Goal: Obtain resource: Download file/media

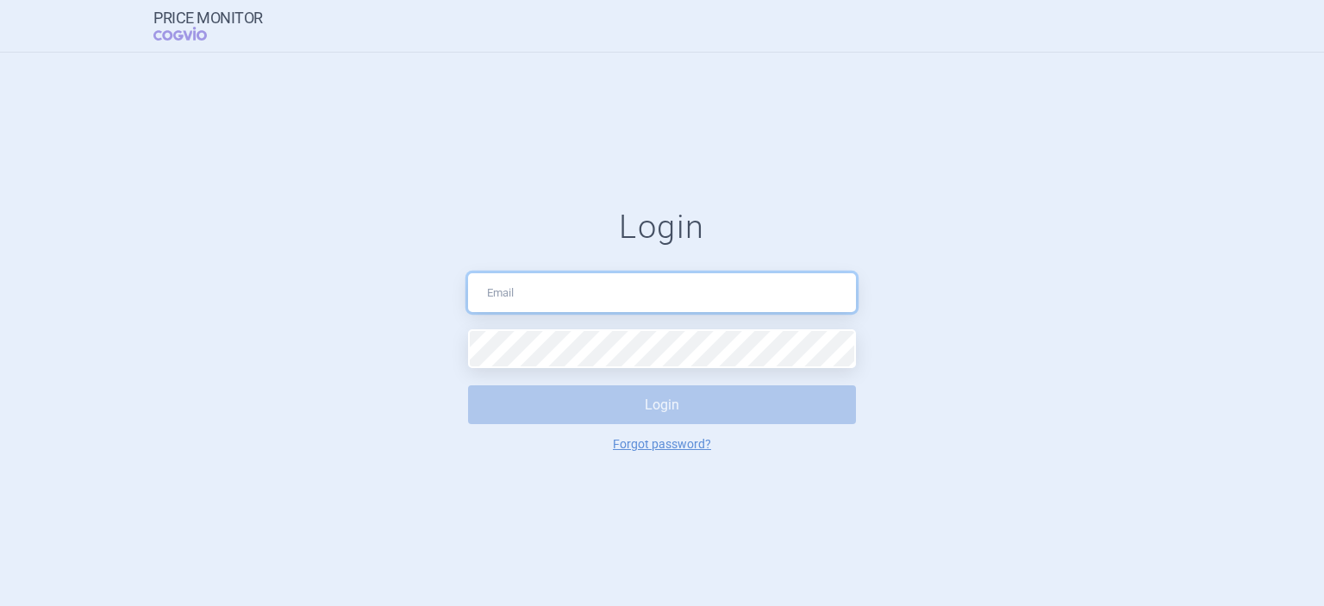
click at [544, 292] on input "text" at bounding box center [662, 292] width 388 height 39
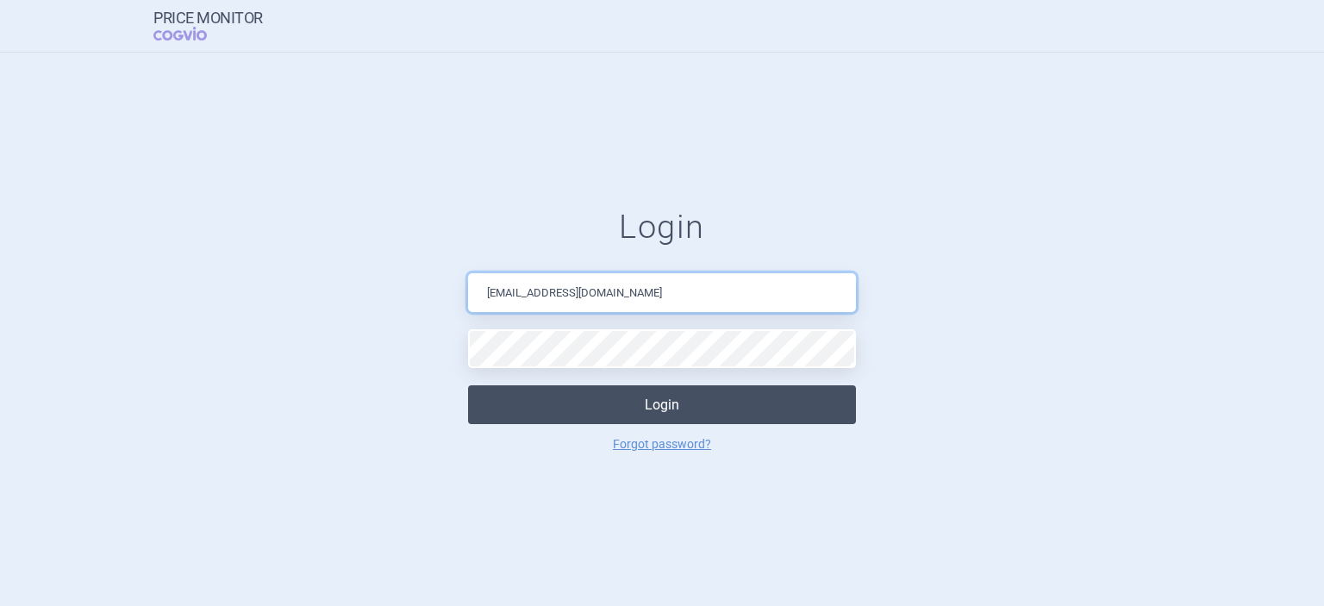
type input "[EMAIL_ADDRESS][DOMAIN_NAME]"
click at [614, 405] on button "Login" at bounding box center [662, 404] width 388 height 39
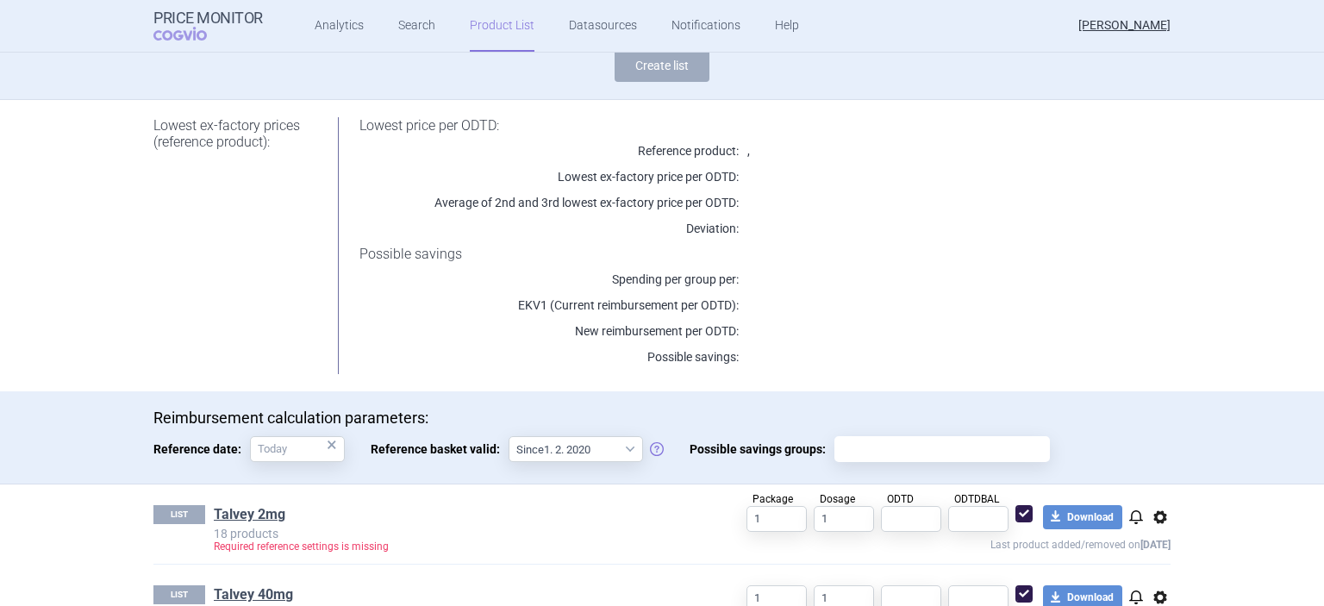
scroll to position [206, 0]
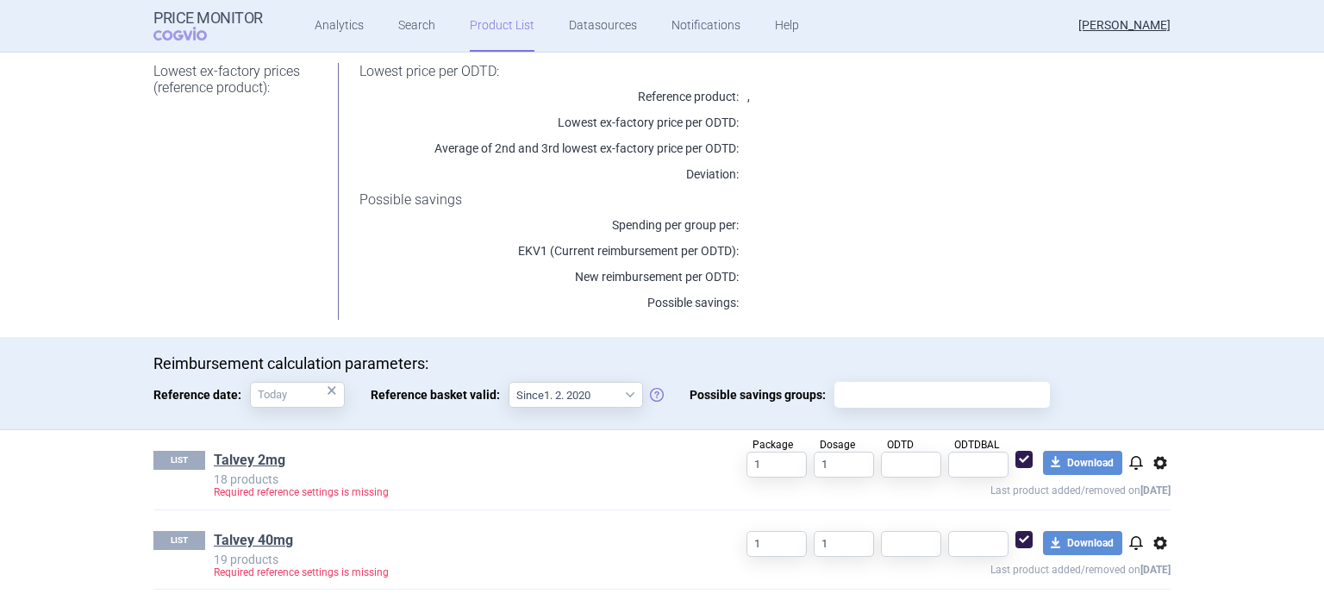
click at [887, 403] on input "Possible savings groups:" at bounding box center [942, 395] width 203 height 22
paste input "L01FX29"
type input "L01FX29"
click at [1085, 462] on button "download Download" at bounding box center [1082, 463] width 79 height 24
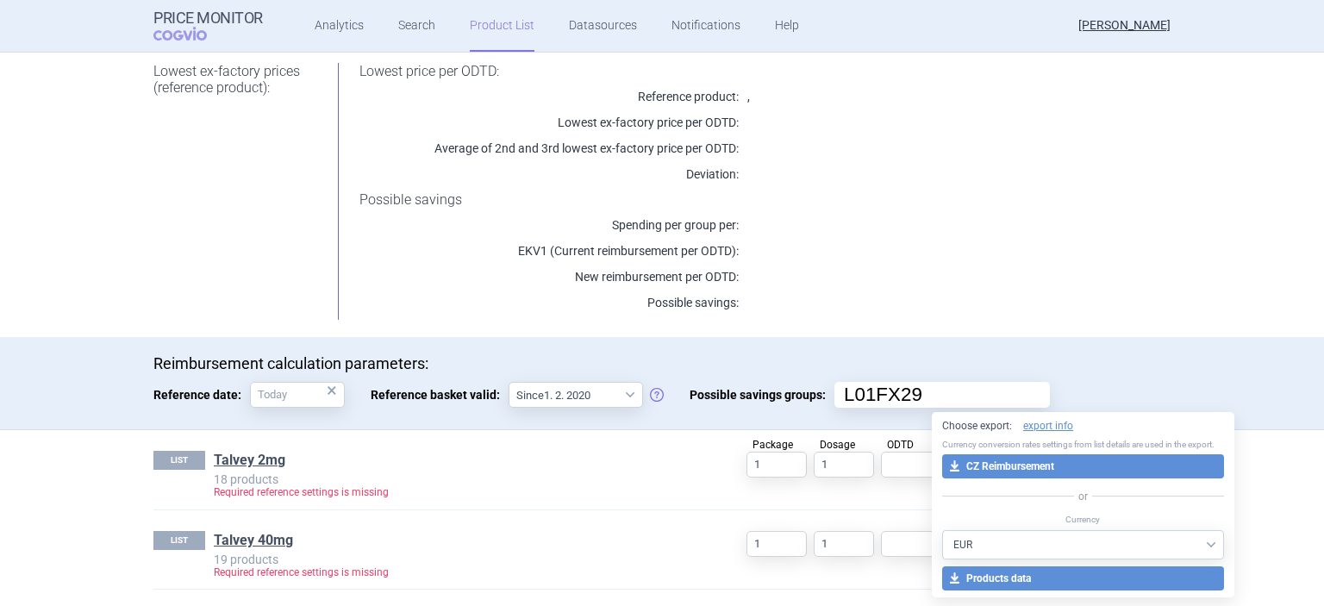
click at [942, 530] on select "AED AUD BGN BHD [PERSON_NAME] BRL CAD CHF CNY COP CZK DKK DZD EUR GBP HUF ILS I…" at bounding box center [1083, 544] width 282 height 29
select select "CZK"
click option "CZK" at bounding box center [0, 0] width 0 height 0
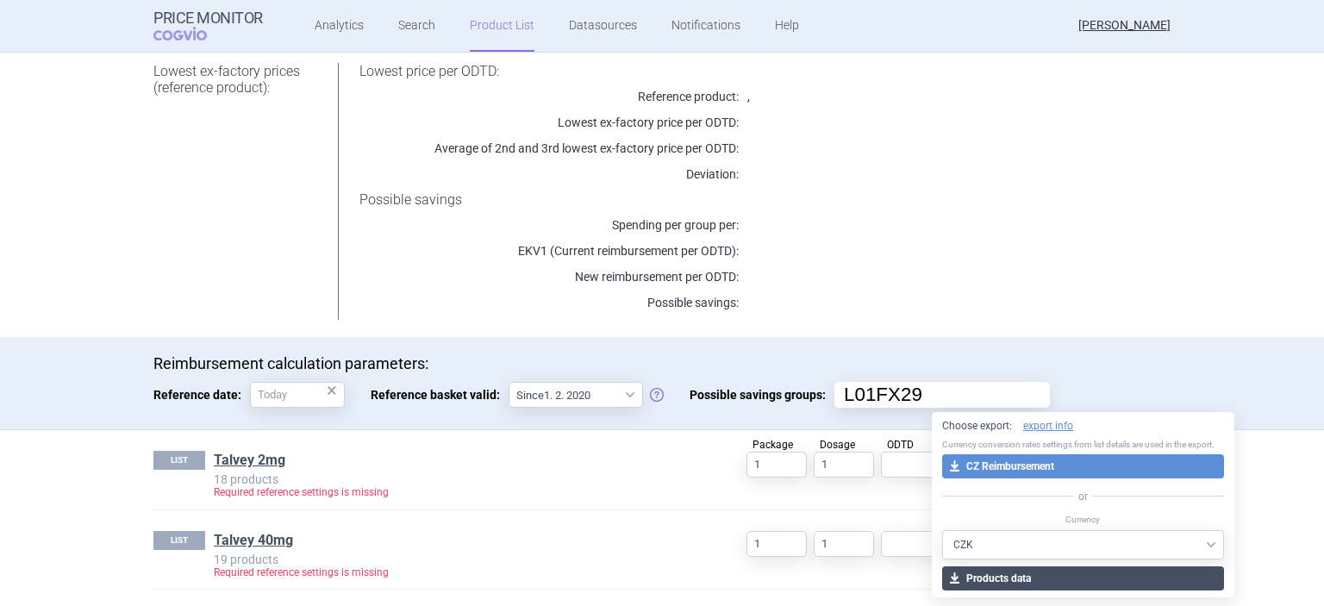
click at [1060, 577] on button "download Products data" at bounding box center [1083, 578] width 282 height 24
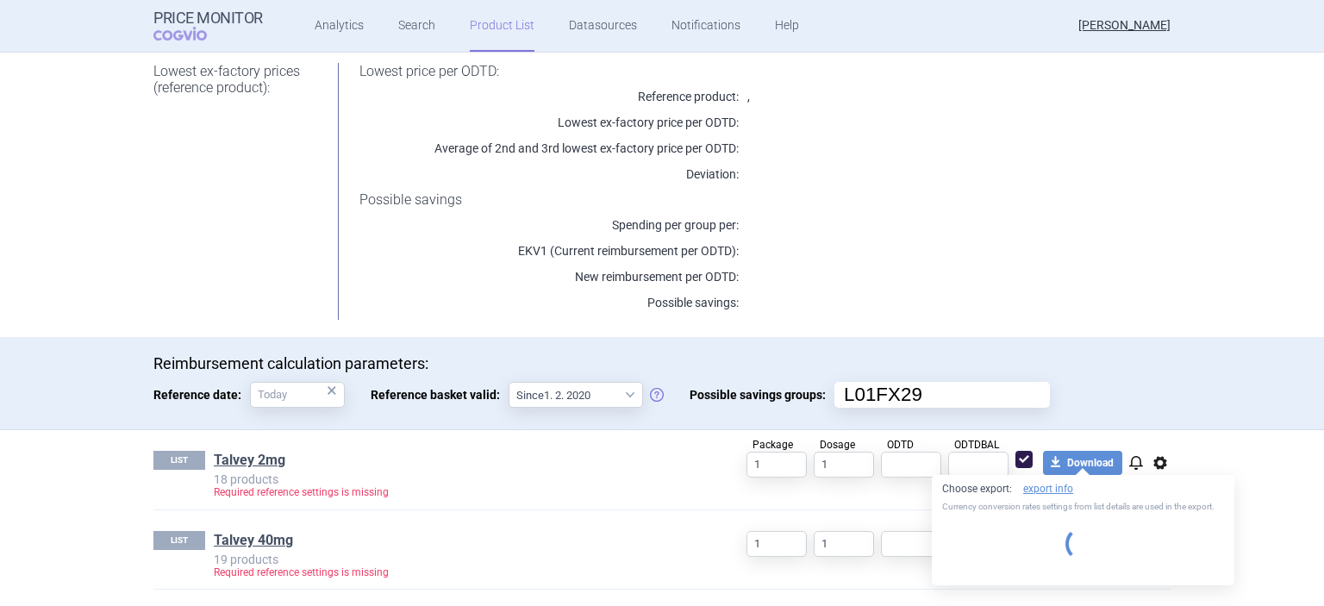
select select "CZK"
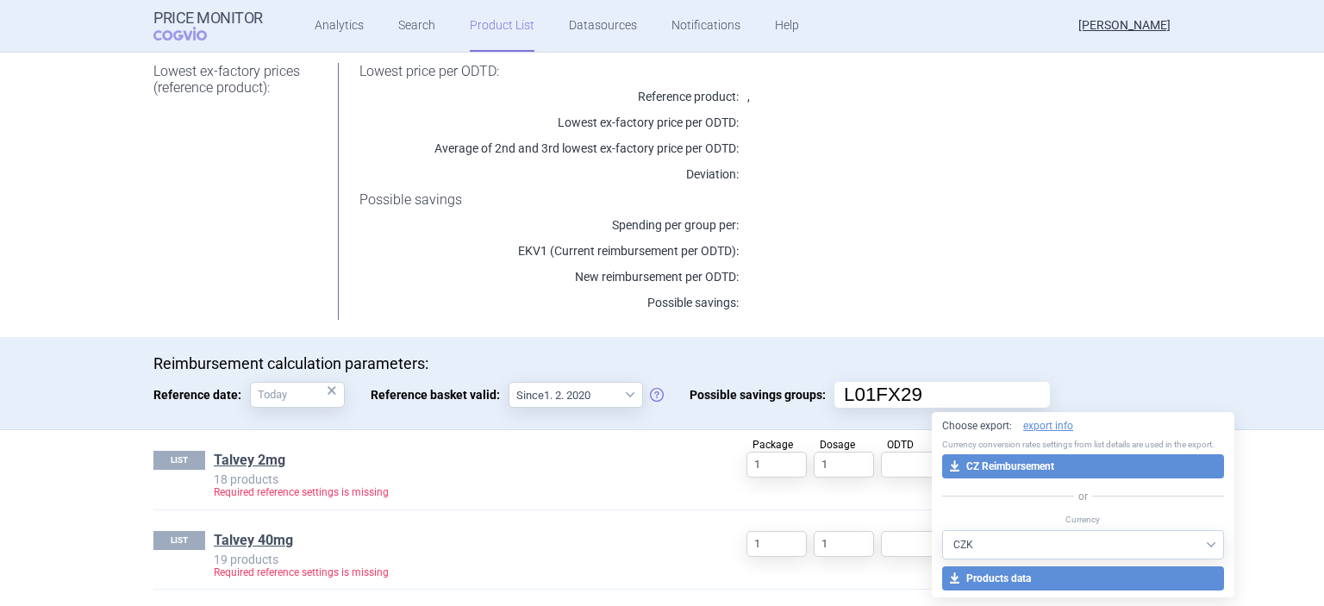
click at [856, 573] on p "Last product added/removed on [DATE]" at bounding box center [931, 568] width 479 height 22
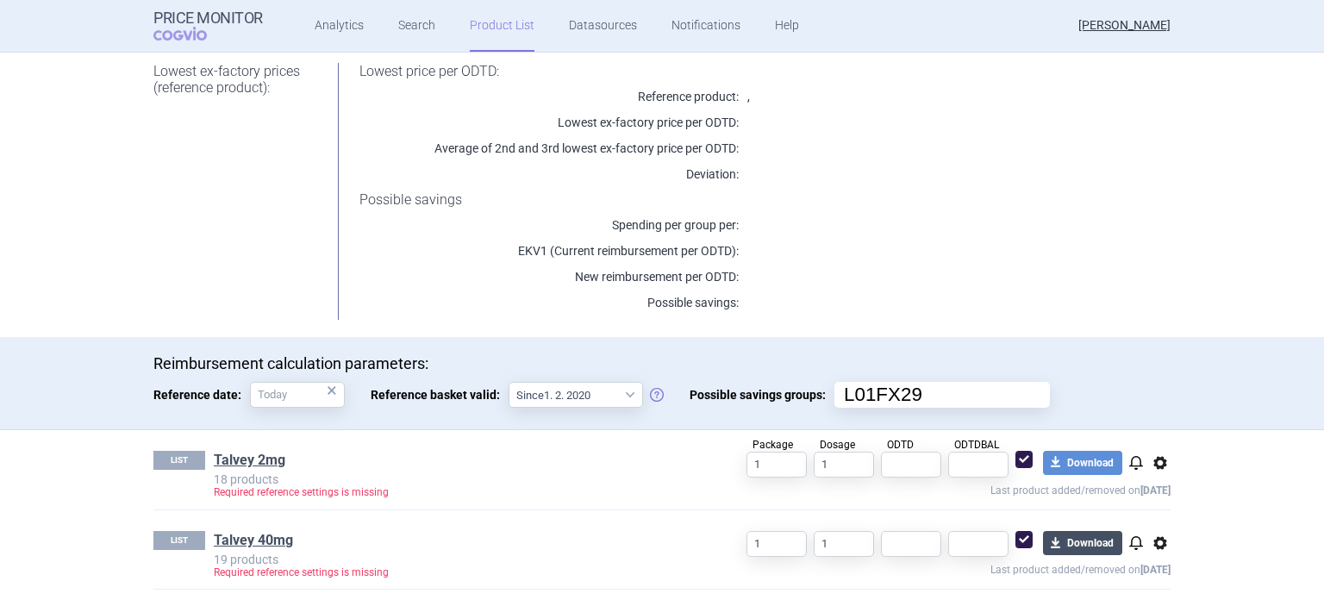
click at [1092, 547] on button "download Download" at bounding box center [1082, 543] width 79 height 24
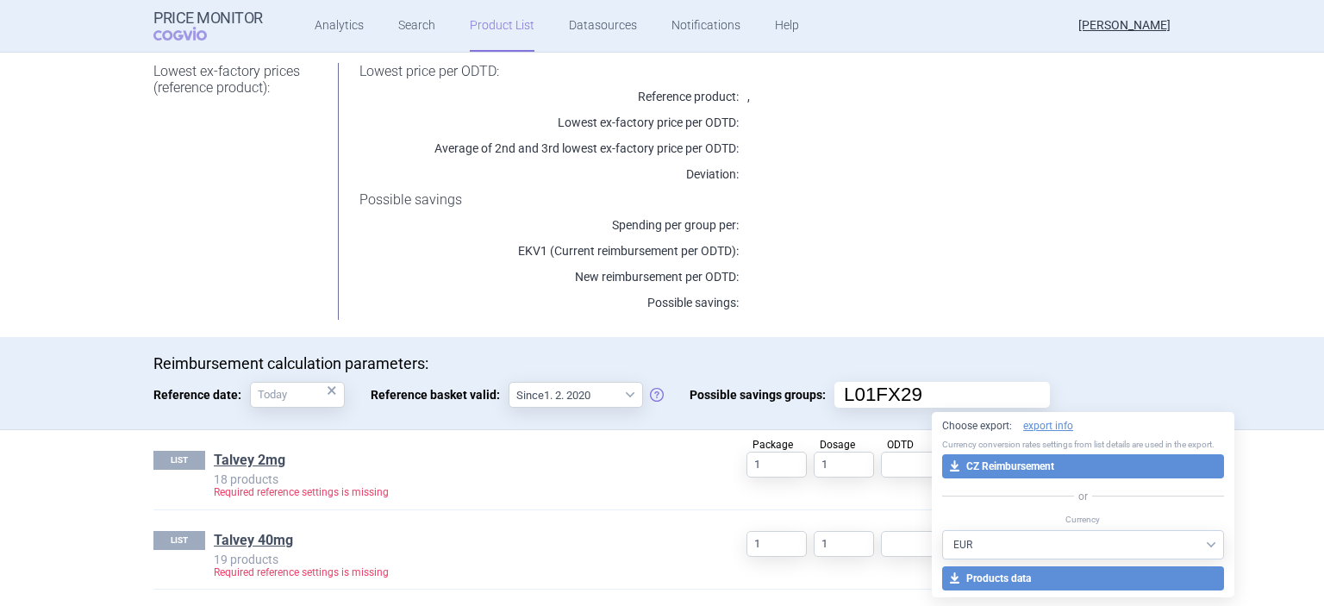
click at [942, 530] on select "AED AUD BGN BHD [PERSON_NAME] BRL CAD CHF CNY COP CZK DKK DZD EUR GBP HUF ILS I…" at bounding box center [1083, 544] width 282 height 29
select select "CZK"
click option "CZK" at bounding box center [0, 0] width 0 height 0
click at [1036, 566] on div "Choose export: export info Currency conversion rates settings from list details…" at bounding box center [1083, 504] width 303 height 185
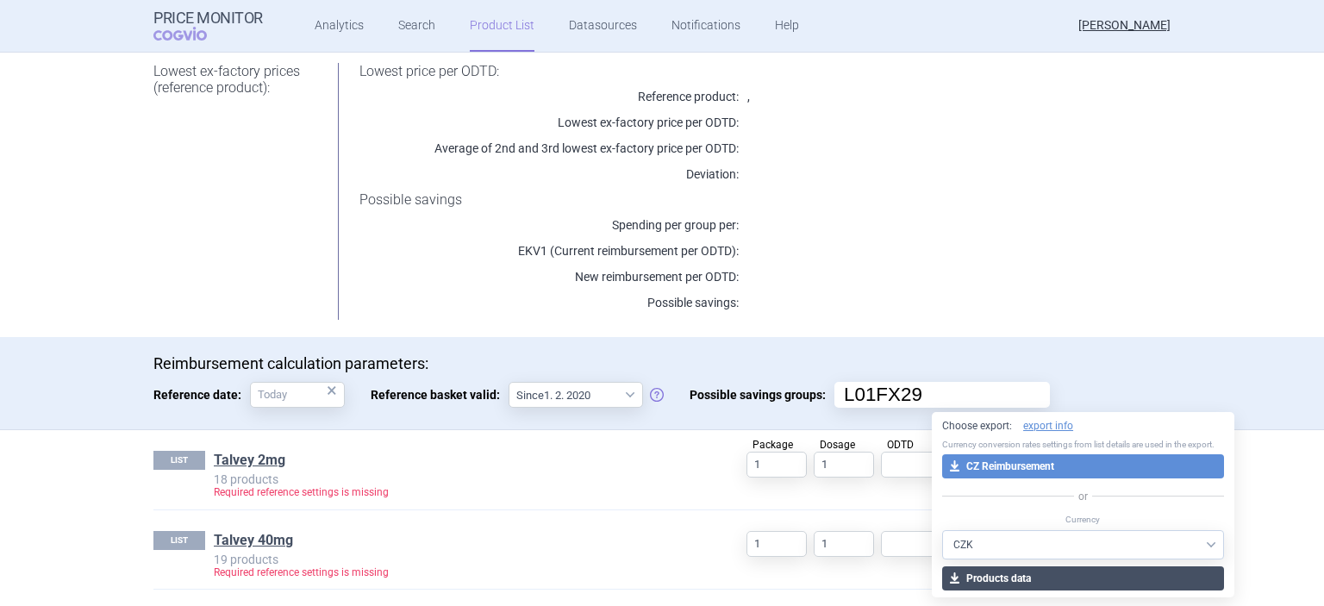
click at [1039, 581] on button "download Products data" at bounding box center [1083, 578] width 282 height 24
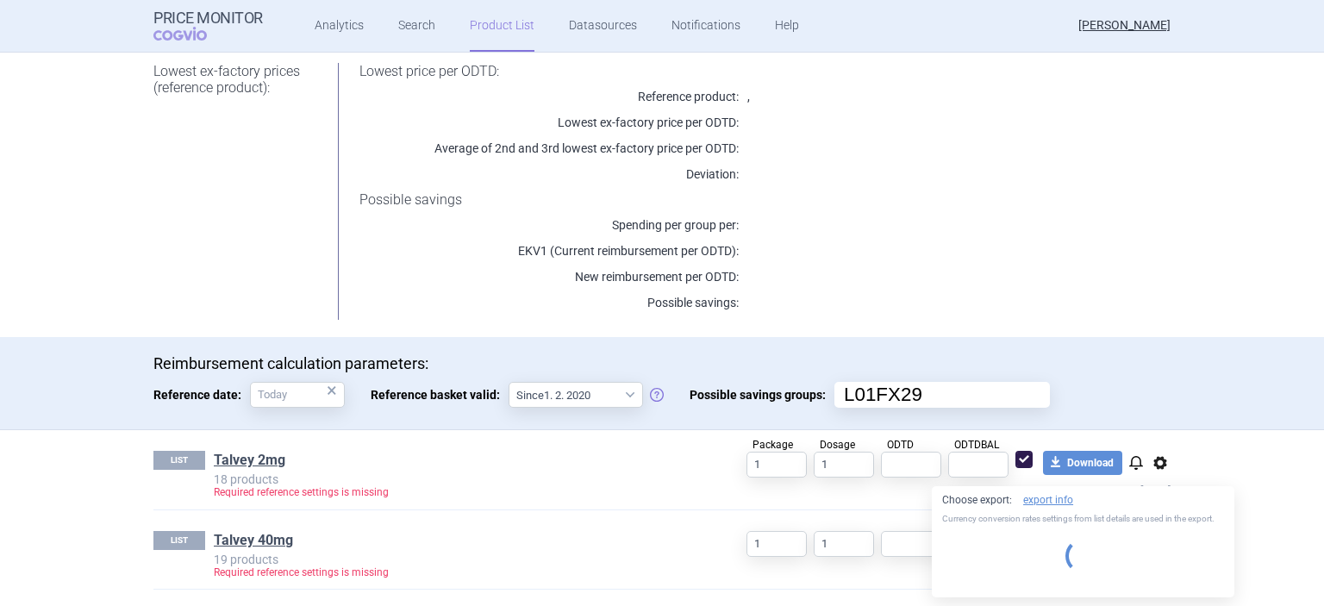
select select "CZK"
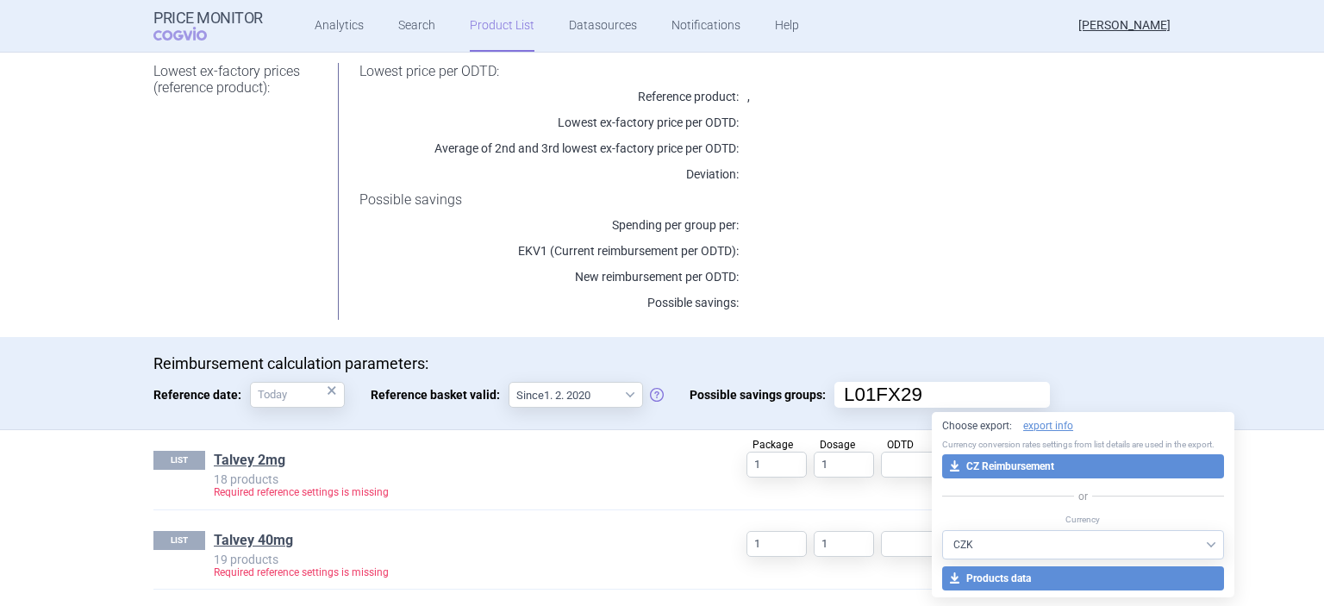
click at [500, 30] on link "Product List" at bounding box center [502, 26] width 65 height 52
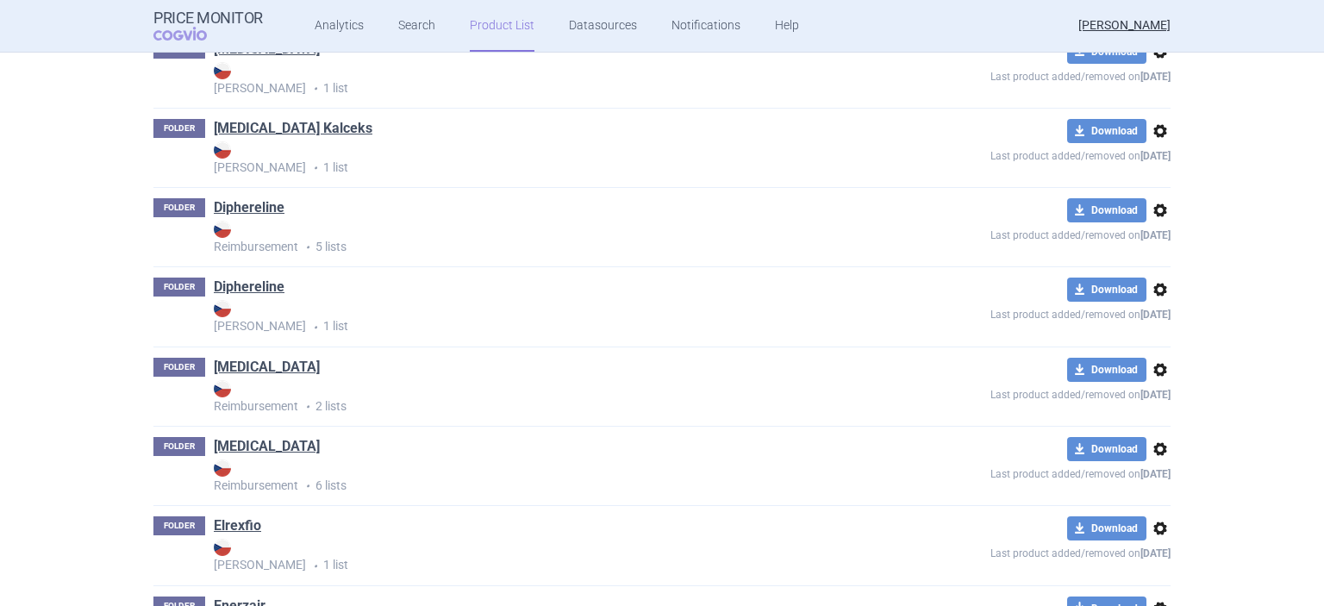
scroll to position [2759, 0]
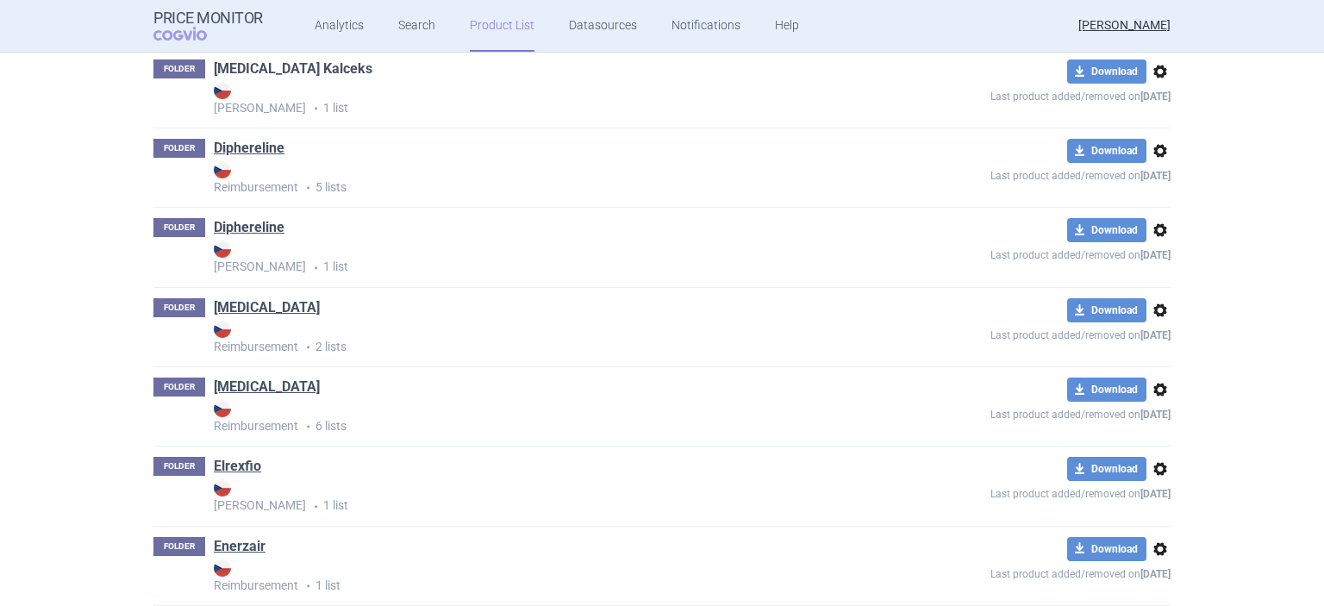
click at [295, 77] on link "[MEDICAL_DATA] Kalceks" at bounding box center [293, 68] width 159 height 19
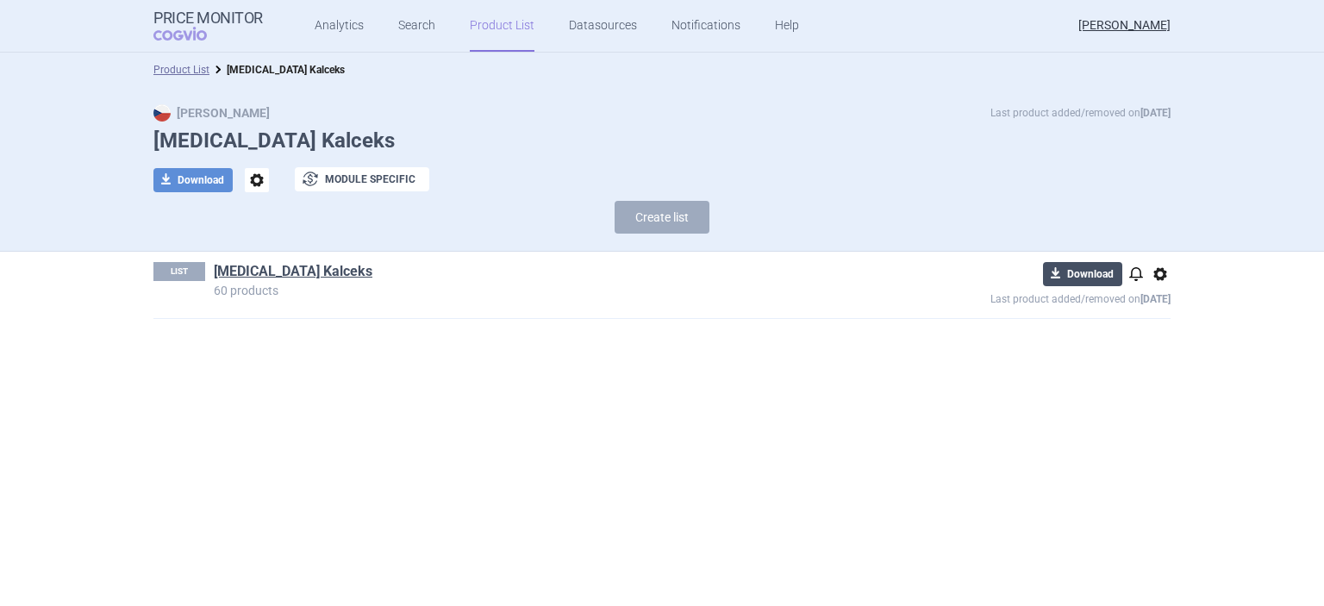
click at [1089, 274] on button "download Download" at bounding box center [1082, 274] width 79 height 24
select select "EUR"
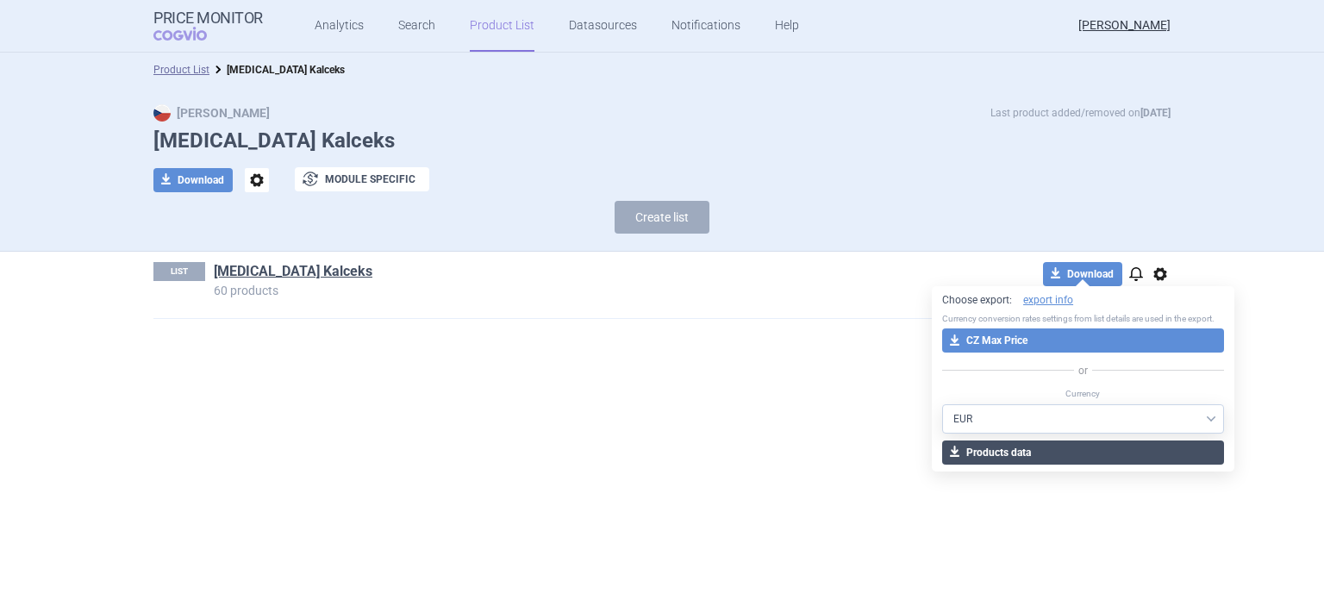
click at [1102, 441] on button "download Products data" at bounding box center [1083, 453] width 282 height 24
select select "CZK"
click option "CZK" at bounding box center [0, 0] width 0 height 0
click at [1047, 447] on button "download Products data" at bounding box center [1083, 453] width 282 height 24
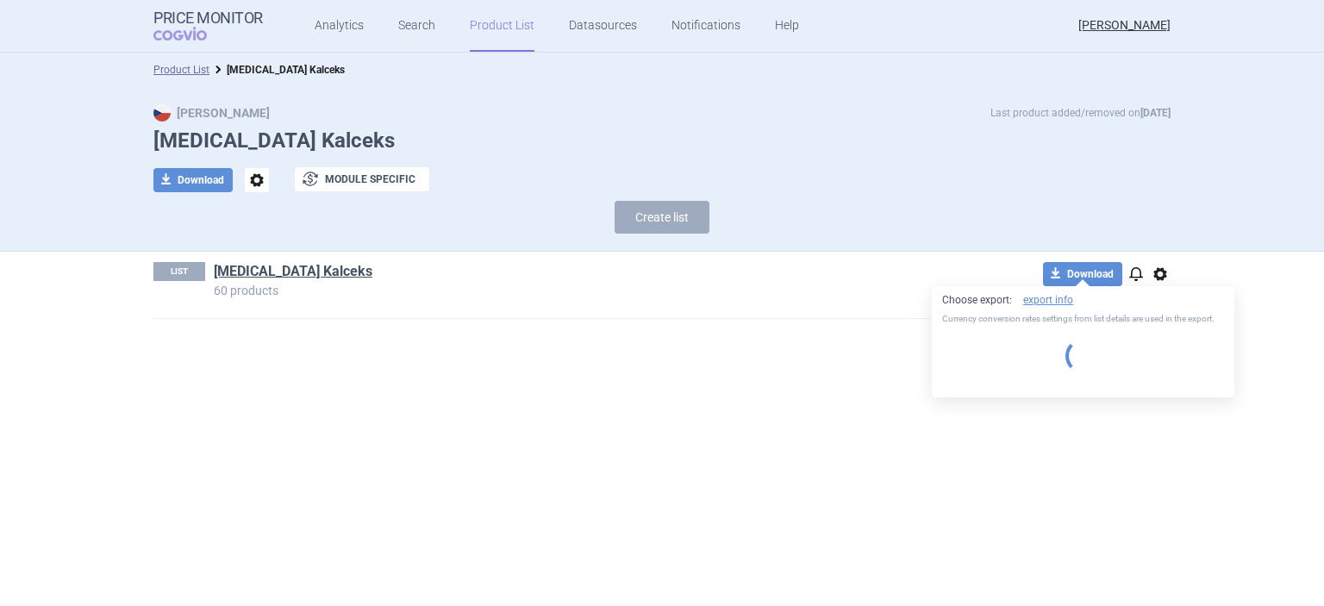
select select "CZK"
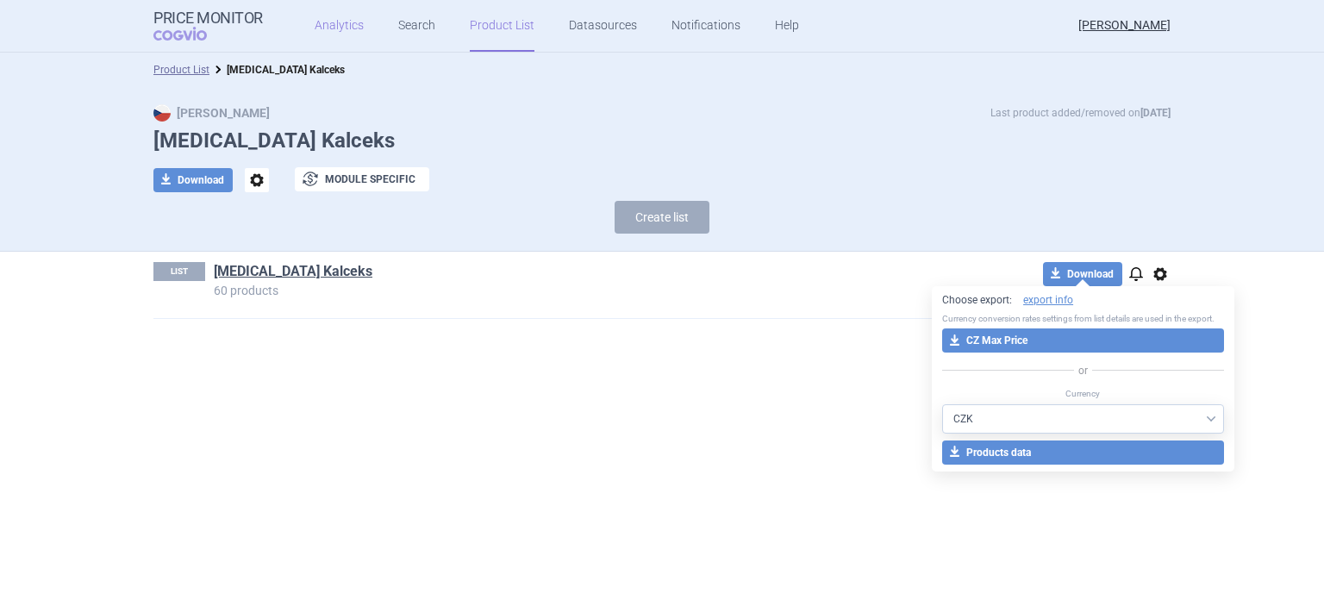
click at [339, 29] on link "Analytics" at bounding box center [339, 26] width 49 height 52
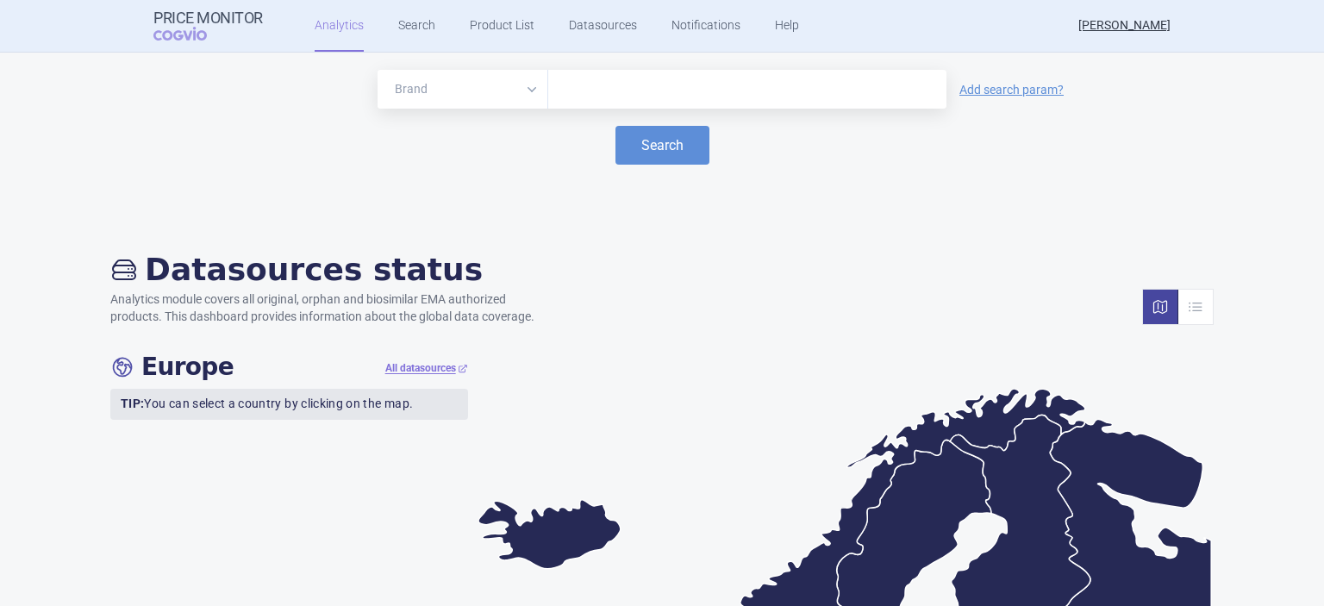
click at [643, 85] on input "text" at bounding box center [747, 89] width 381 height 22
type input "akantior"
click at [654, 149] on button "Search" at bounding box center [663, 145] width 94 height 39
click at [410, 22] on link "Search" at bounding box center [416, 26] width 37 height 52
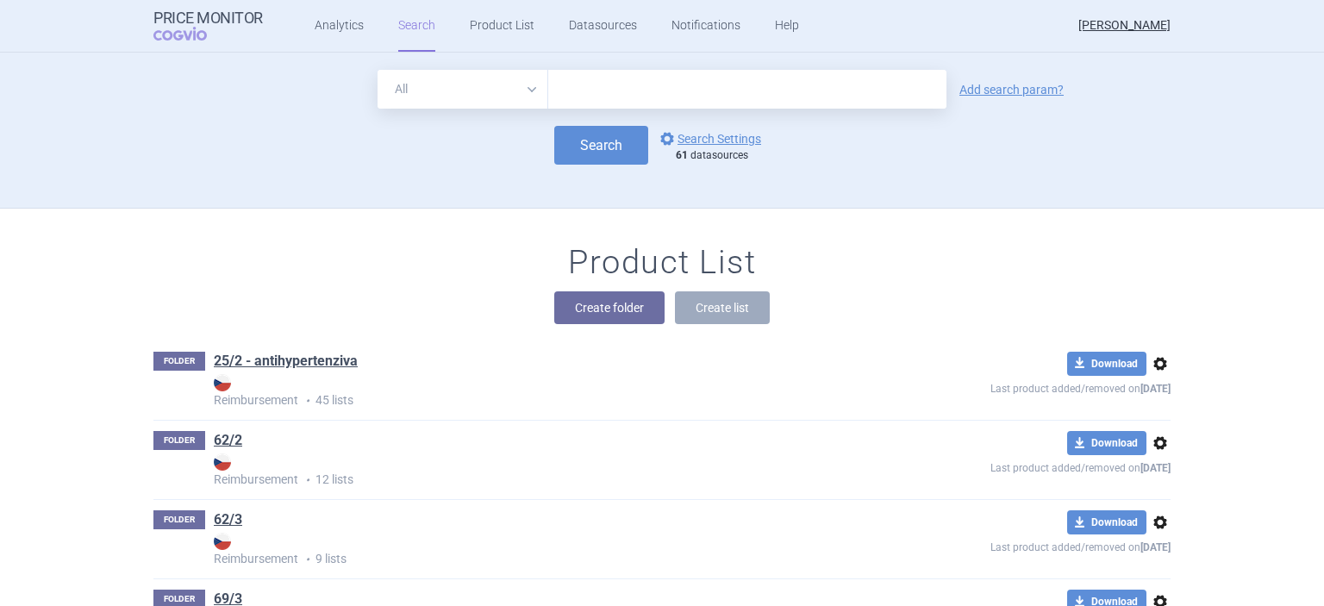
click at [641, 103] on input "text" at bounding box center [747, 89] width 398 height 39
type input "akantior"
click at [595, 142] on button "Search" at bounding box center [601, 145] width 94 height 39
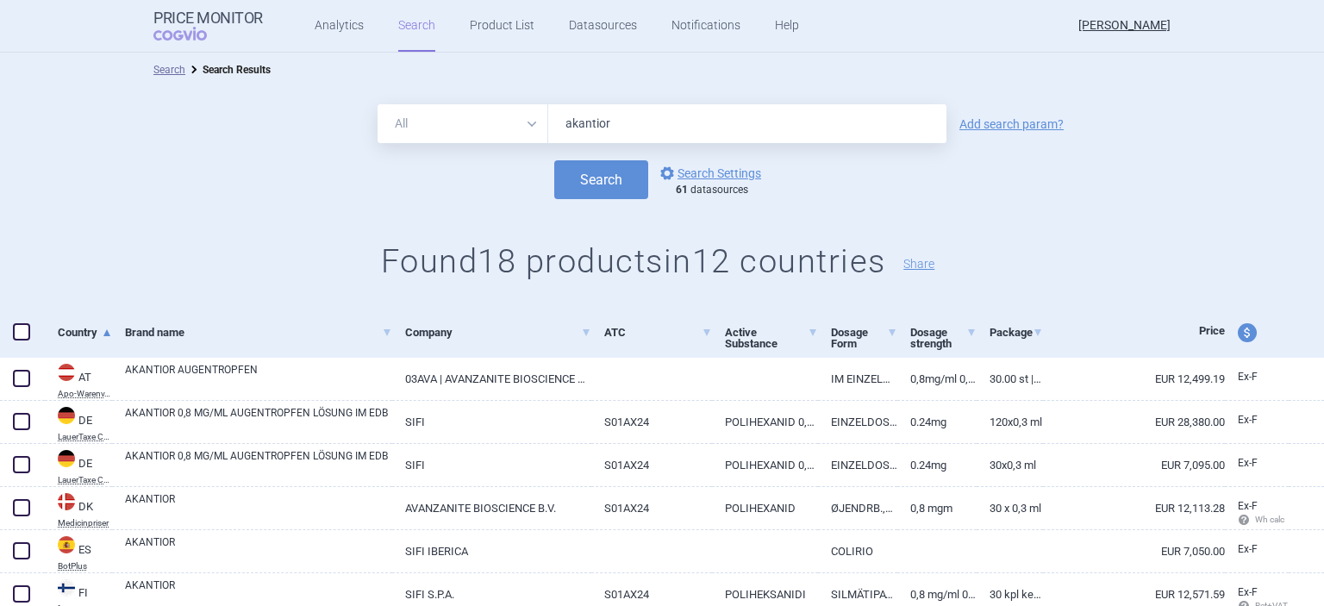
click at [657, 112] on input "akantior" at bounding box center [747, 123] width 398 height 39
type input "a"
type input "pyrukynd"
click at [554, 160] on button "Search" at bounding box center [601, 179] width 94 height 39
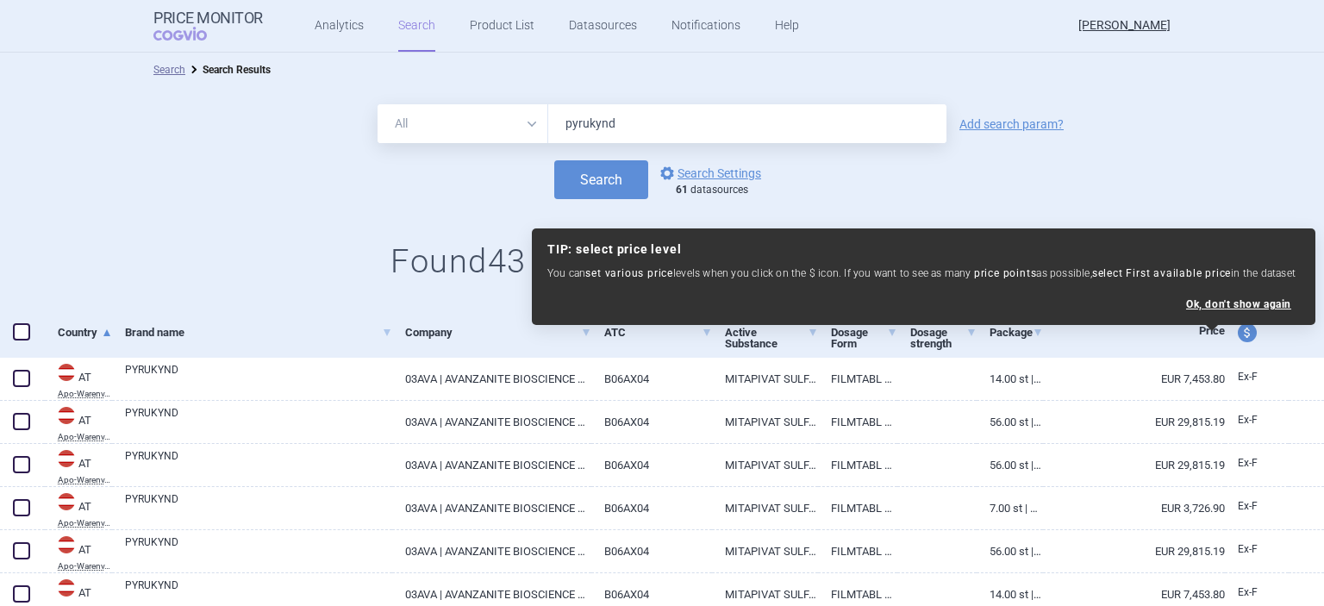
click at [1150, 129] on div "All Brand Name ATC Company Active Substance Country Newer than pyrukynd Add sea…" at bounding box center [662, 123] width 1324 height 39
